Goal: Task Accomplishment & Management: Use online tool/utility

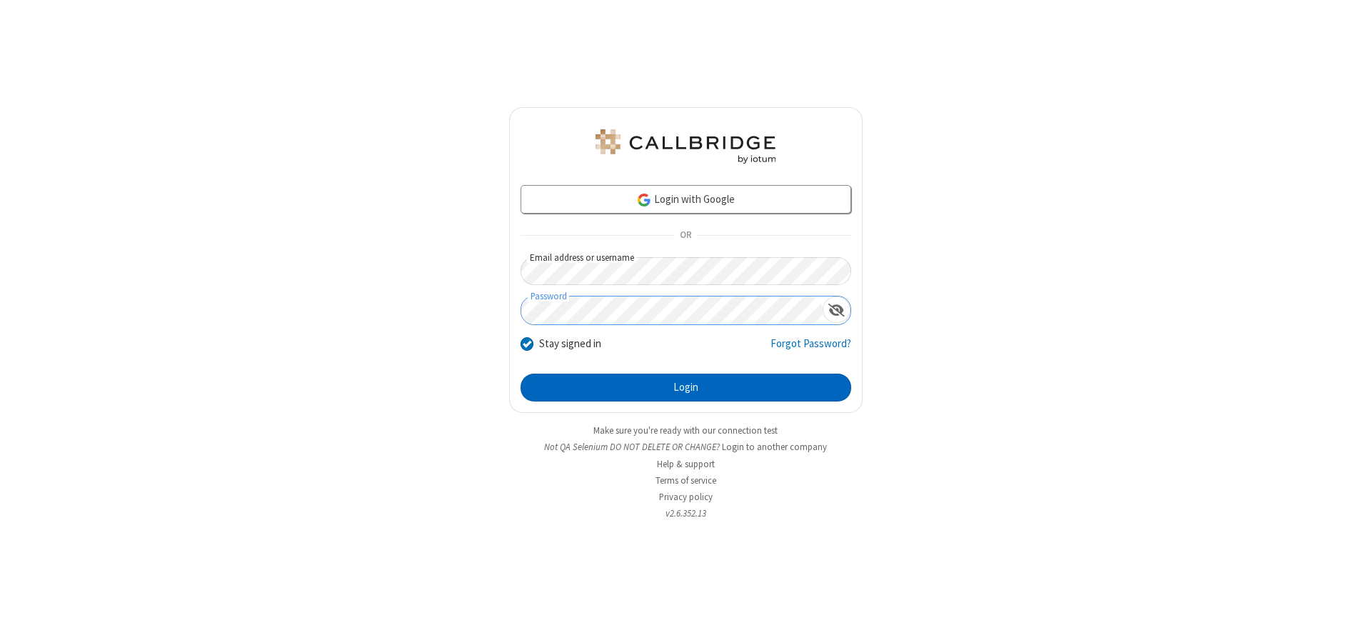
click at [685, 387] on button "Login" at bounding box center [686, 387] width 331 height 29
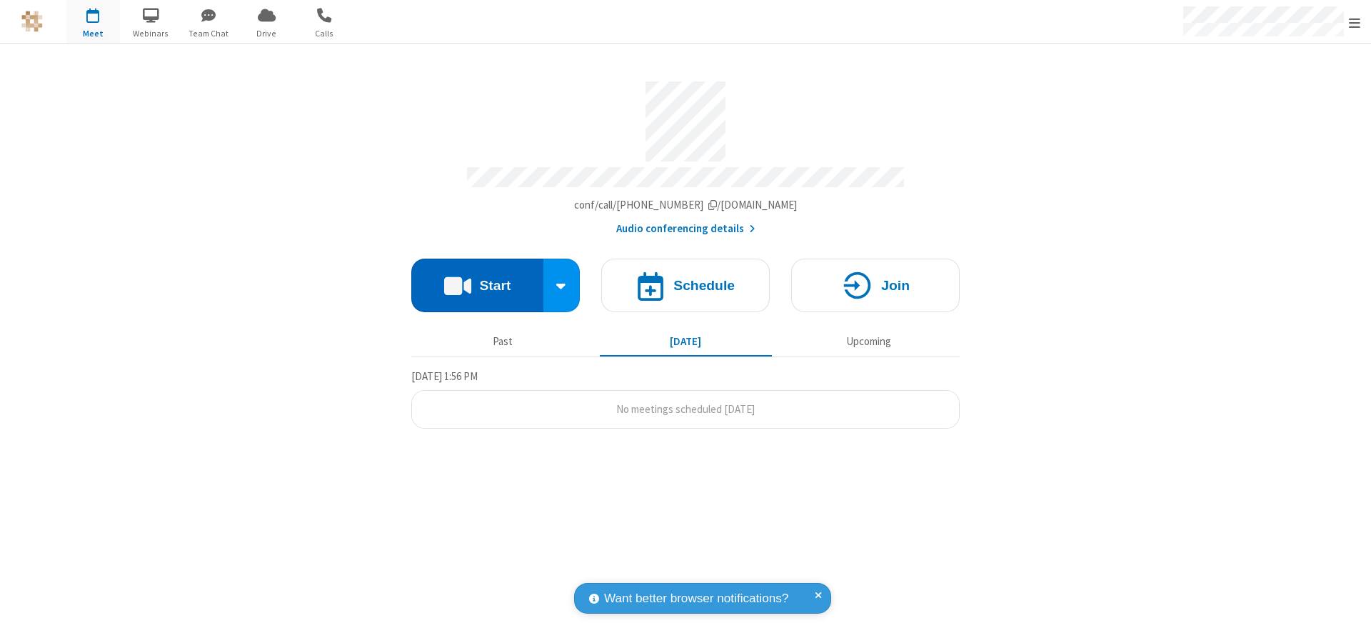
click at [477, 280] on button "Start" at bounding box center [477, 285] width 132 height 54
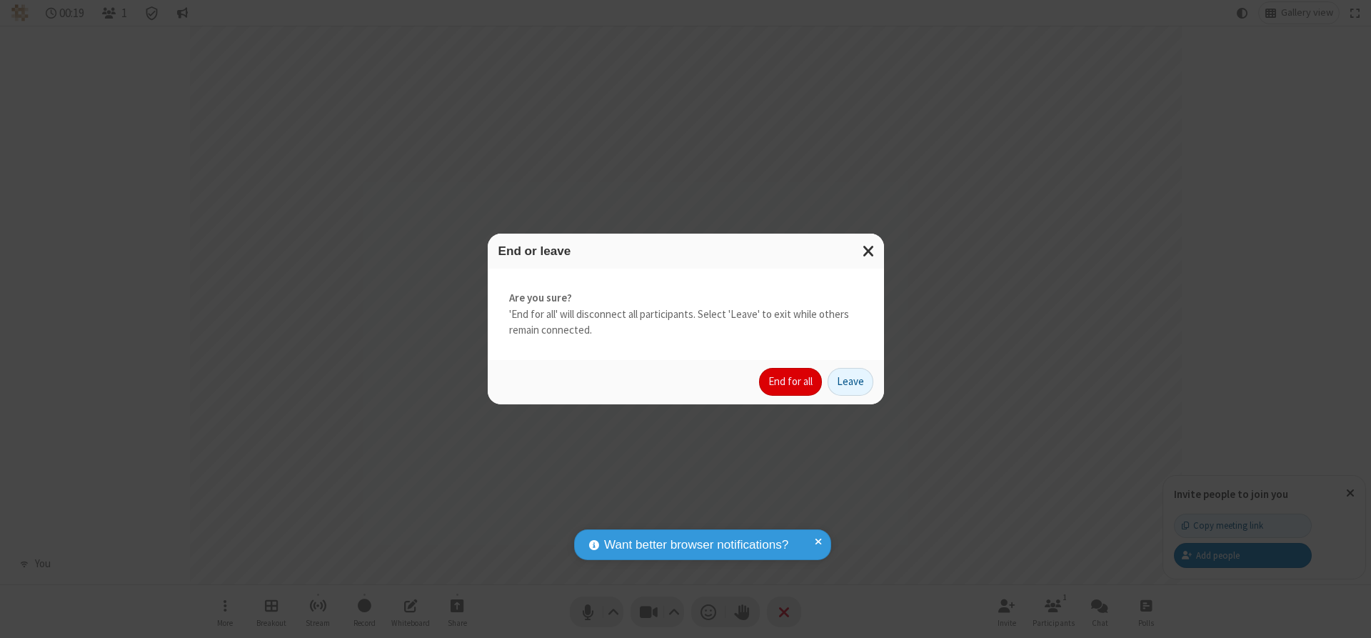
click at [791, 381] on button "End for all" at bounding box center [790, 382] width 63 height 29
